Goal: Task Accomplishment & Management: Complete application form

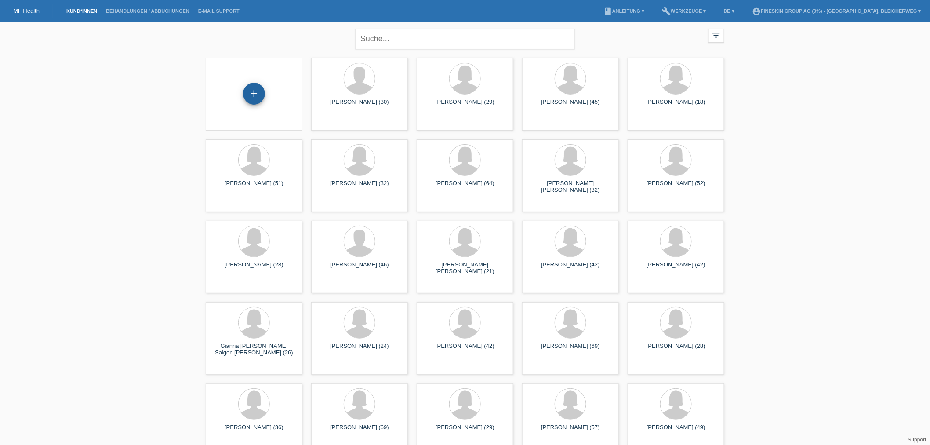
click at [253, 97] on div "+" at bounding box center [254, 94] width 22 height 22
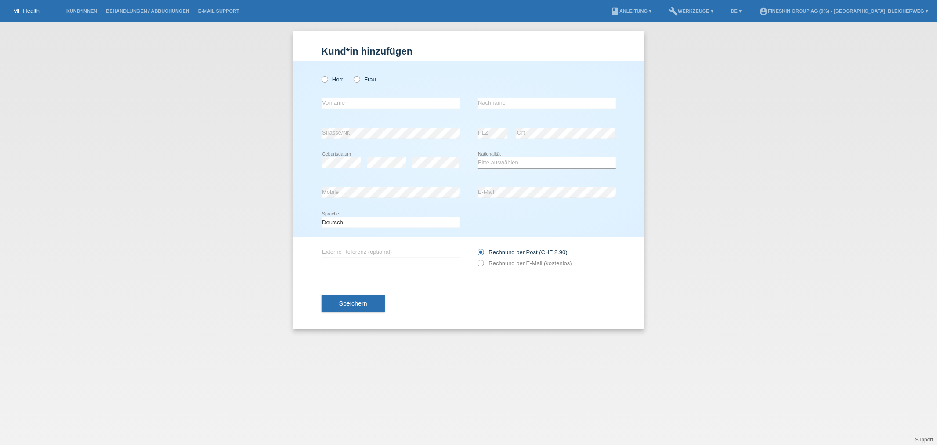
click at [356, 83] on div "Herr Frau" at bounding box center [391, 79] width 138 height 18
click at [352, 75] on icon at bounding box center [352, 75] width 0 height 0
click at [356, 80] on input "Frau" at bounding box center [357, 79] width 6 height 6
radio input "true"
click at [340, 103] on input "text" at bounding box center [391, 103] width 138 height 11
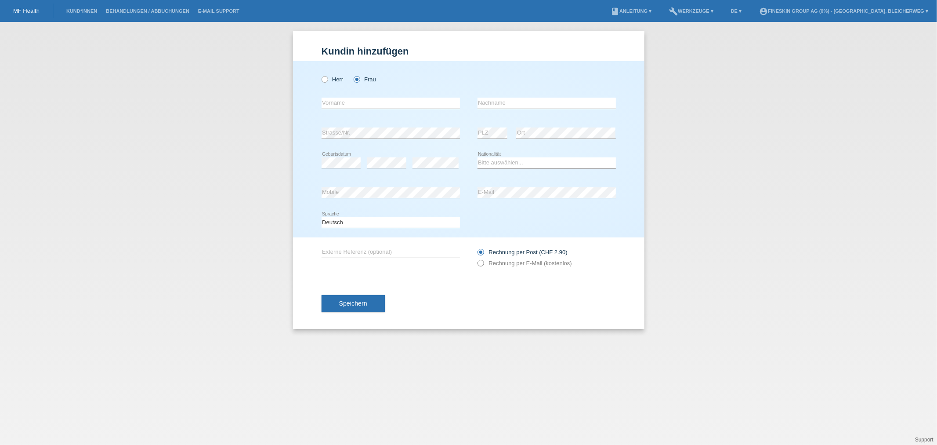
click at [476, 258] on icon at bounding box center [476, 258] width 0 height 0
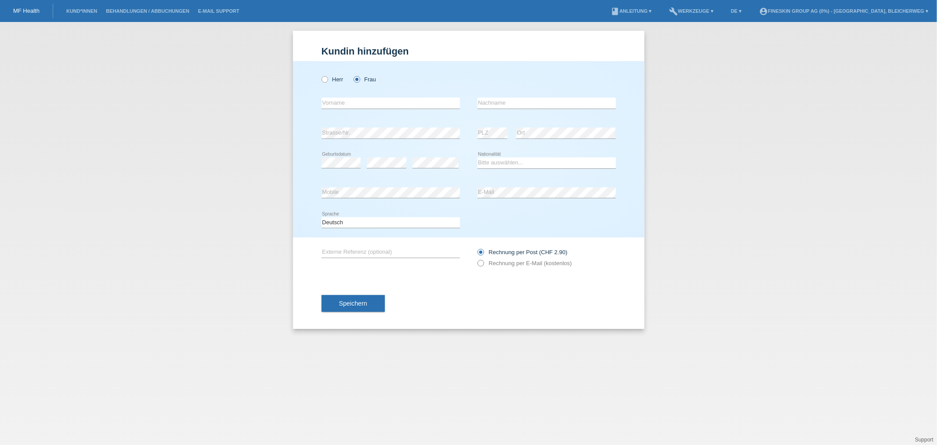
click at [476, 258] on icon at bounding box center [476, 258] width 0 height 0
click at [476, 247] on icon at bounding box center [476, 247] width 0 height 0
click at [481, 252] on input "Rechnung per Post (CHF 2.90)" at bounding box center [481, 254] width 6 height 11
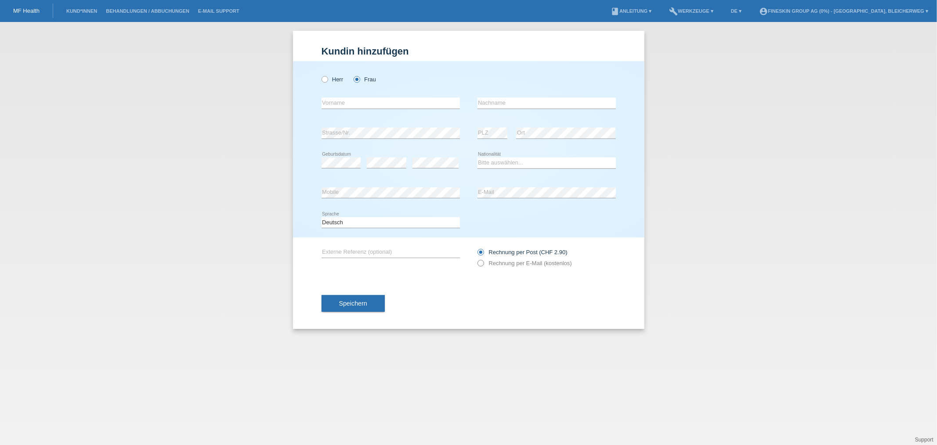
click at [480, 259] on div "Rechnung per Post (CHF 2.90) Rechnung per E-Mail (kostenlos)" at bounding box center [547, 257] width 138 height 22
click at [368, 102] on input "text" at bounding box center [391, 103] width 138 height 11
type input "v"
type input "Vindos"
